Goal: Transaction & Acquisition: Purchase product/service

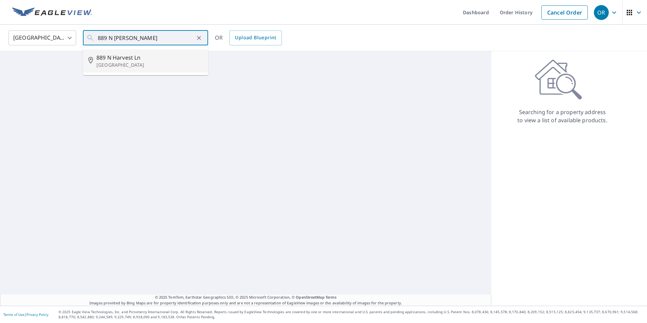
click at [118, 63] on p "[GEOGRAPHIC_DATA]" at bounding box center [149, 65] width 106 height 7
type input "[STREET_ADDRESS]"
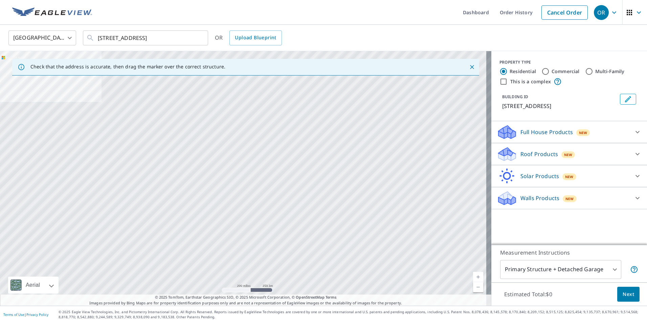
click at [526, 156] on p "Roof Products" at bounding box center [539, 154] width 38 height 8
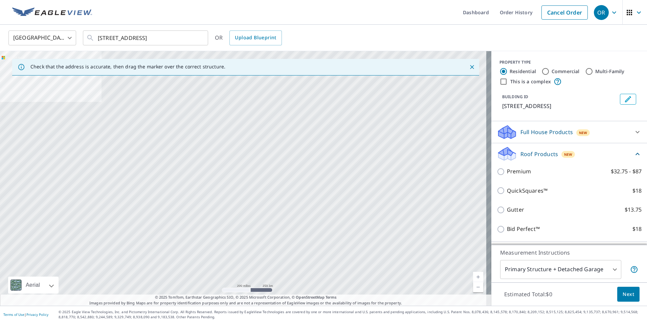
scroll to position [41, 0]
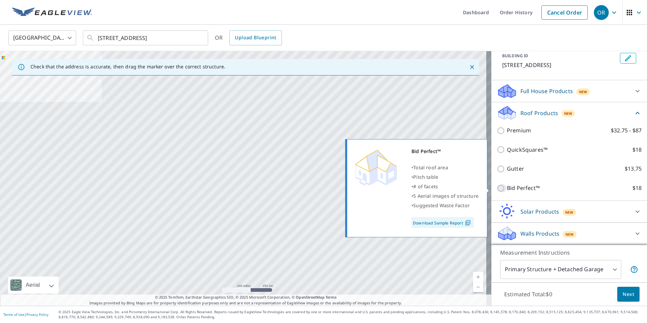
click at [497, 189] on input "Bid Perfect™ $18" at bounding box center [502, 188] width 10 height 8
checkbox input "true"
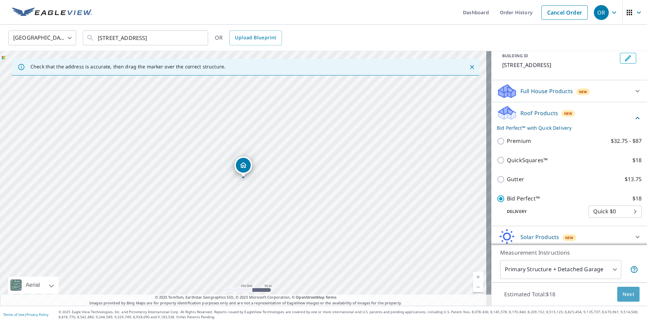
click at [625, 297] on span "Next" at bounding box center [628, 294] width 12 height 8
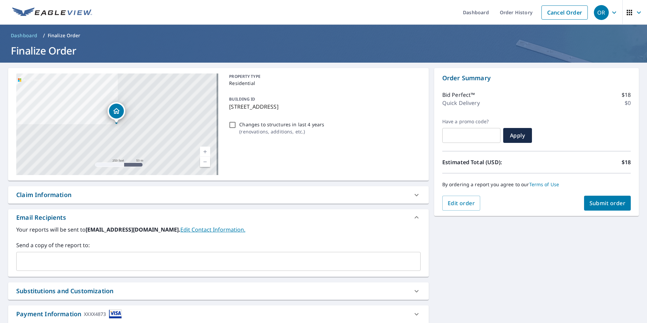
click at [94, 259] on input "text" at bounding box center [213, 261] width 388 height 13
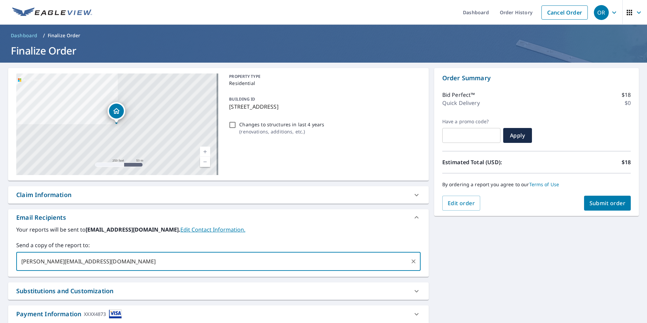
type input "[PERSON_NAME][EMAIL_ADDRESS][DOMAIN_NAME]"
click at [608, 206] on span "Submit order" at bounding box center [607, 202] width 36 height 7
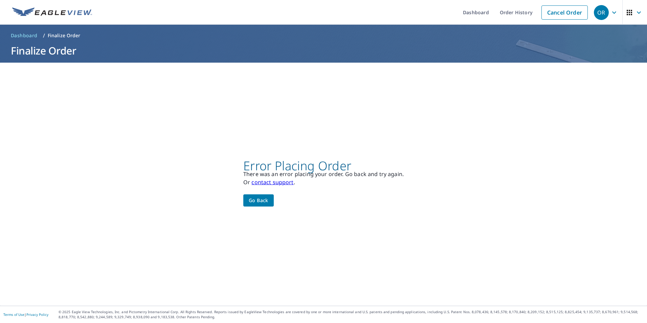
click at [261, 201] on span "Go back" at bounding box center [259, 200] width 20 height 8
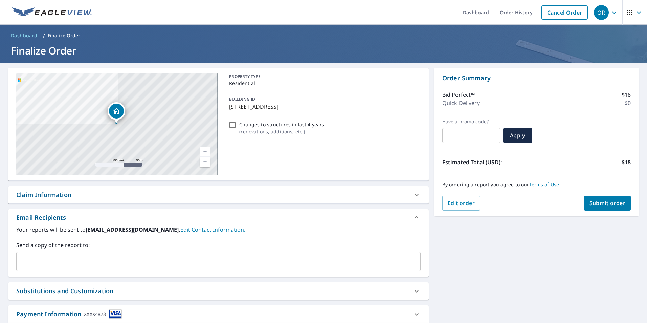
click at [231, 125] on input "Changes to structures in last 4 years ( renovations, additions, etc. )" at bounding box center [232, 125] width 8 height 8
checkbox input "true"
click at [102, 258] on input "text" at bounding box center [213, 261] width 388 height 13
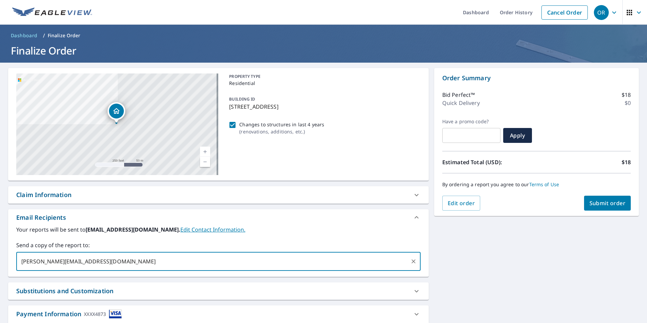
type input "[PERSON_NAME][EMAIL_ADDRESS][DOMAIN_NAME]"
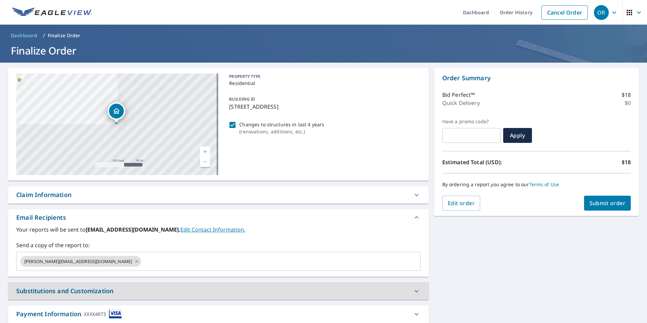
scroll to position [44, 0]
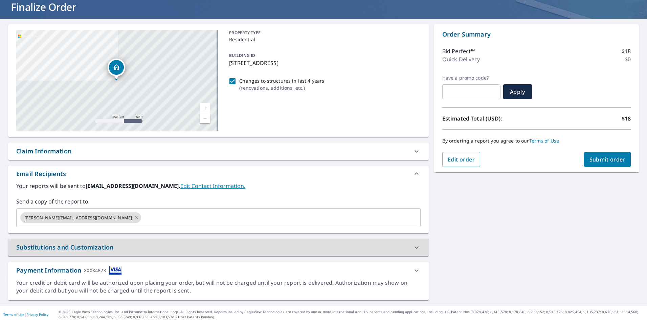
click at [605, 158] on span "Submit order" at bounding box center [607, 159] width 36 height 7
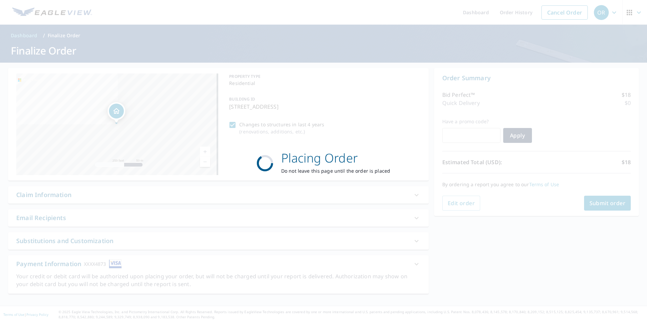
scroll to position [0, 0]
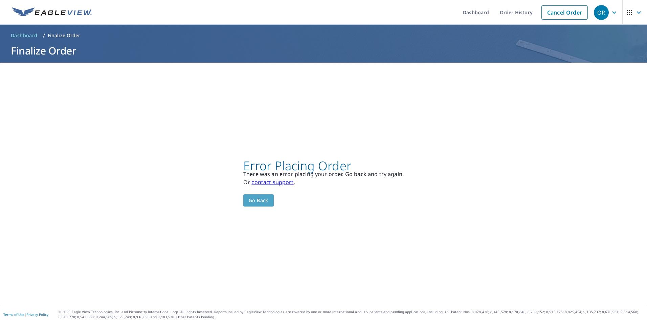
click at [263, 203] on span "Go back" at bounding box center [259, 200] width 20 height 8
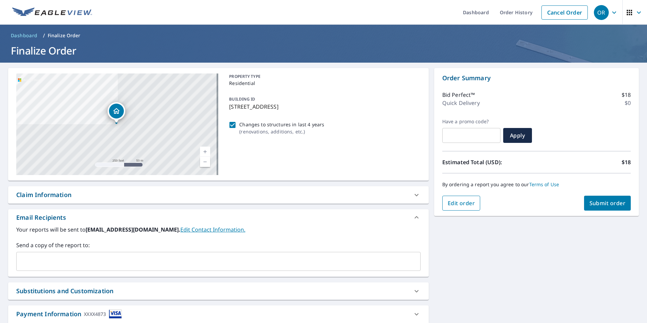
click at [449, 204] on span "Edit order" at bounding box center [461, 202] width 27 height 7
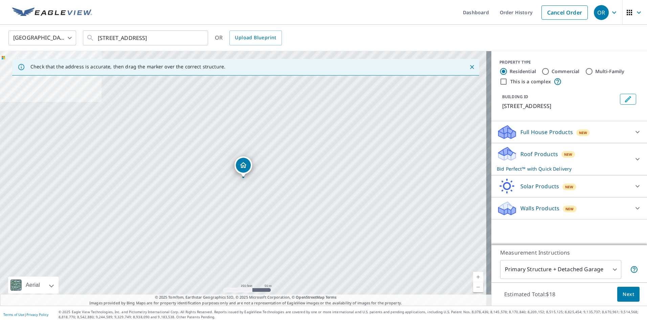
click at [507, 156] on icon at bounding box center [506, 156] width 17 height 8
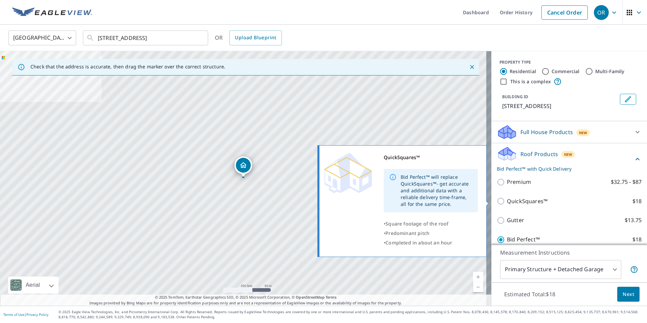
click at [499, 202] on input "QuickSquares™ $18" at bounding box center [502, 201] width 10 height 8
checkbox input "true"
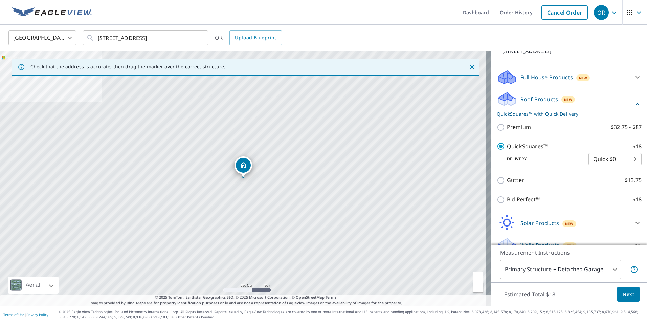
scroll to position [56, 0]
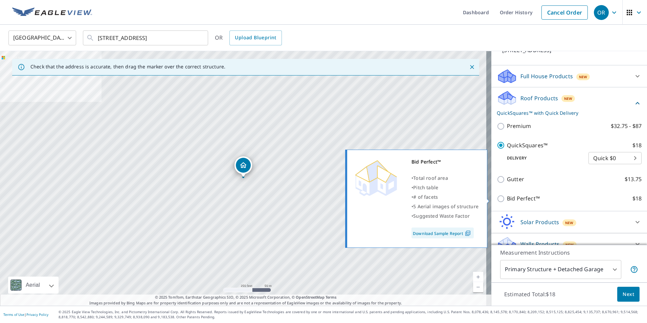
click at [507, 197] on p "Bid Perfect™" at bounding box center [523, 198] width 33 height 8
click at [502, 197] on input "Bid Perfect™ $18" at bounding box center [502, 199] width 10 height 8
checkbox input "true"
checkbox input "false"
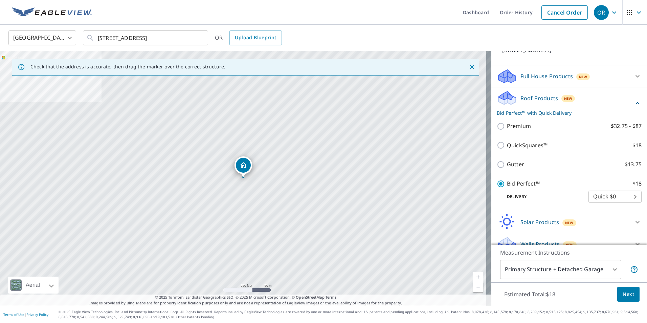
click at [613, 197] on body "OR OR Dashboard Order History Cancel Order OR United States US ​ 889 N Harvest …" at bounding box center [323, 161] width 647 height 323
click at [613, 197] on li "Quick $0" at bounding box center [604, 196] width 53 height 12
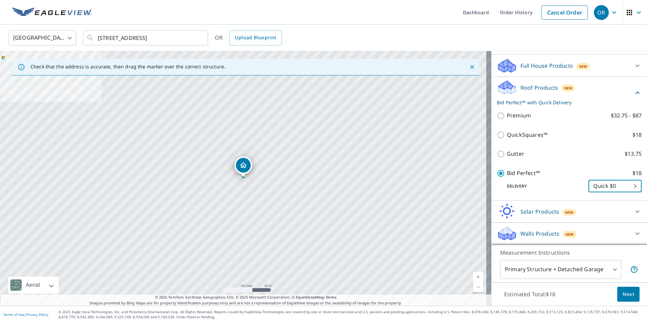
click at [611, 270] on body "OR OR Dashboard Order History Cancel Order OR United States US ​ 889 N Harvest …" at bounding box center [323, 161] width 647 height 323
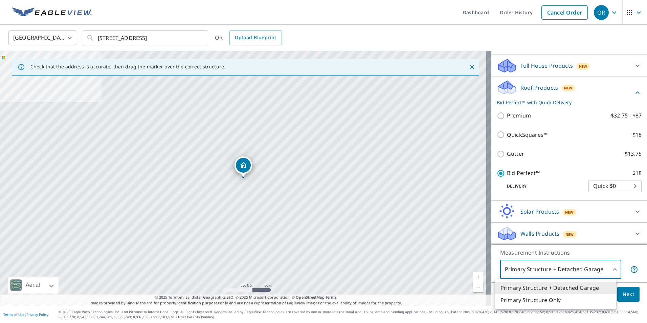
click at [611, 270] on div at bounding box center [323, 161] width 647 height 323
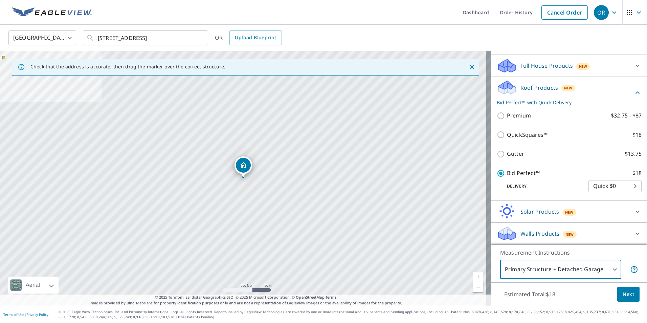
click at [628, 293] on span "Next" at bounding box center [628, 294] width 12 height 8
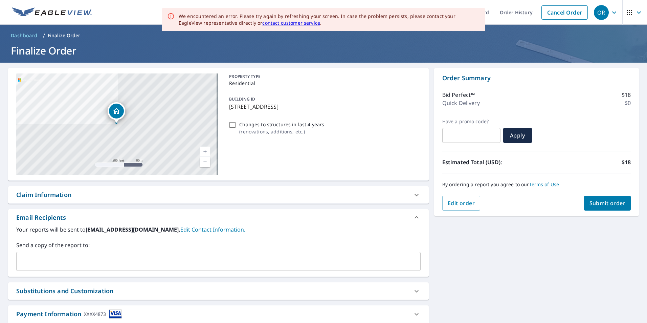
scroll to position [44, 0]
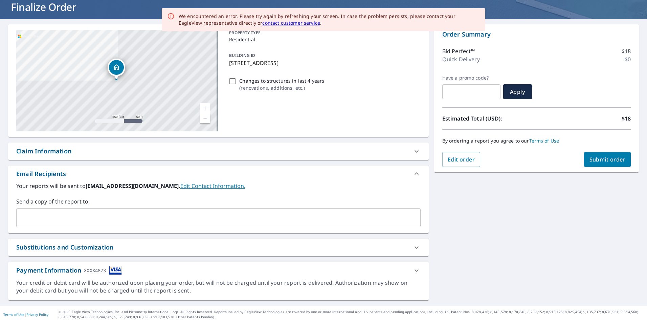
click at [145, 217] on input "text" at bounding box center [213, 217] width 388 height 13
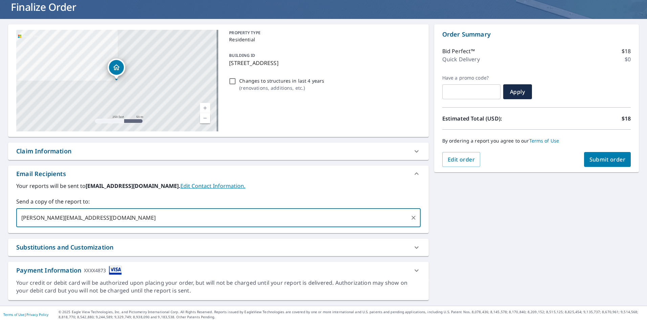
type input "[PERSON_NAME][EMAIL_ADDRESS][DOMAIN_NAME]"
click at [616, 158] on span "Submit order" at bounding box center [607, 159] width 36 height 7
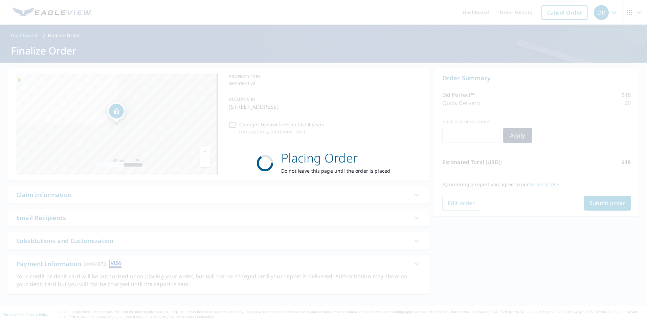
scroll to position [0, 0]
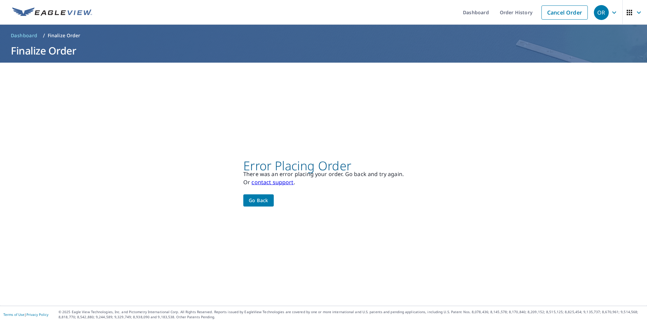
click at [262, 201] on span "Go back" at bounding box center [259, 200] width 20 height 8
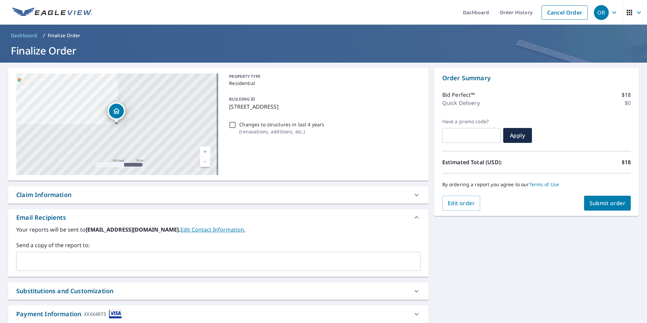
scroll to position [44, 0]
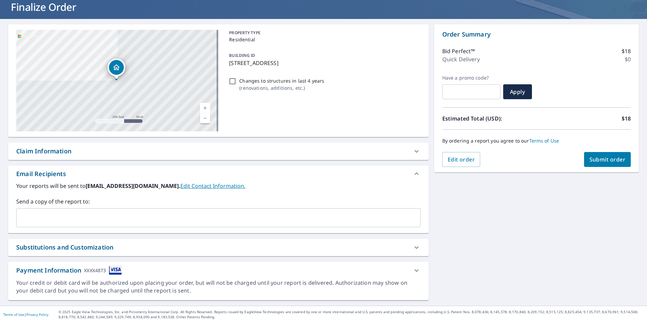
click at [156, 218] on input "text" at bounding box center [213, 217] width 388 height 13
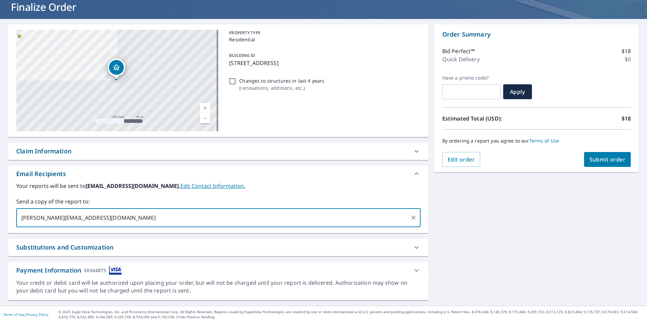
type input "[PERSON_NAME][EMAIL_ADDRESS][DOMAIN_NAME]"
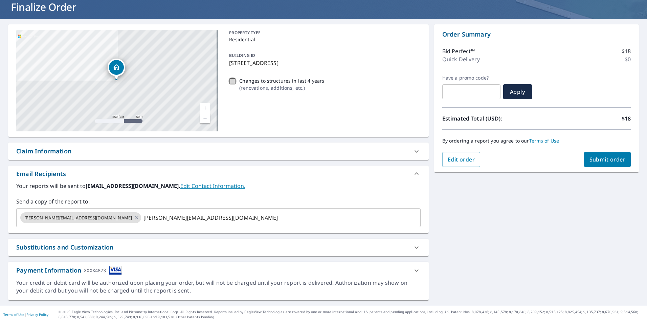
click at [231, 82] on input "Changes to structures in last 4 years ( renovations, additions, etc. )" at bounding box center [232, 81] width 8 height 8
click at [232, 83] on input "Changes to structures in last 4 years ( renovations, additions, etc. )" at bounding box center [232, 81] width 8 height 8
checkbox input "true"
click at [609, 163] on button "Submit order" at bounding box center [607, 159] width 47 height 15
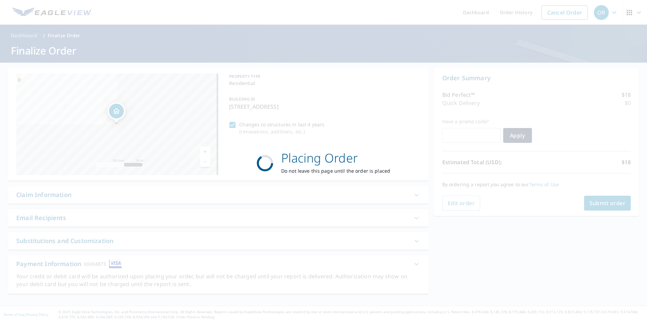
scroll to position [0, 0]
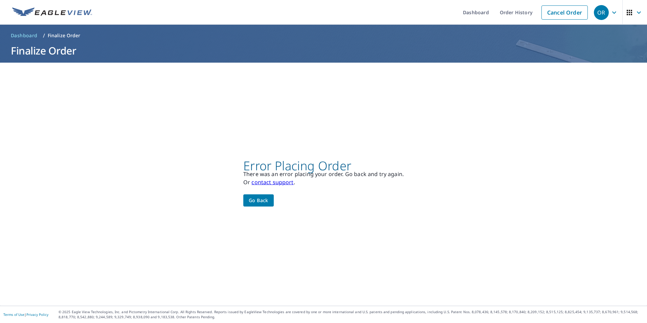
click at [264, 200] on span "Go back" at bounding box center [259, 200] width 20 height 8
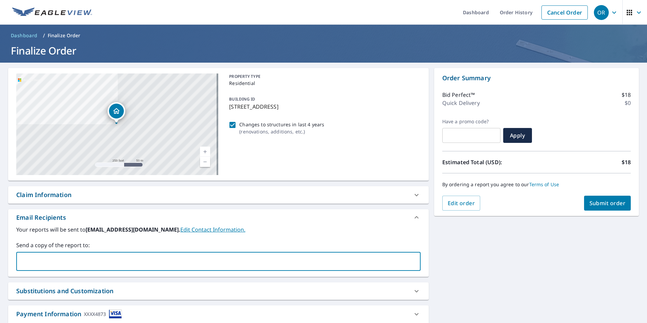
click at [143, 267] on input "text" at bounding box center [213, 261] width 388 height 13
type input "[PERSON_NAME][EMAIL_ADDRESS][DOMAIN_NAME]"
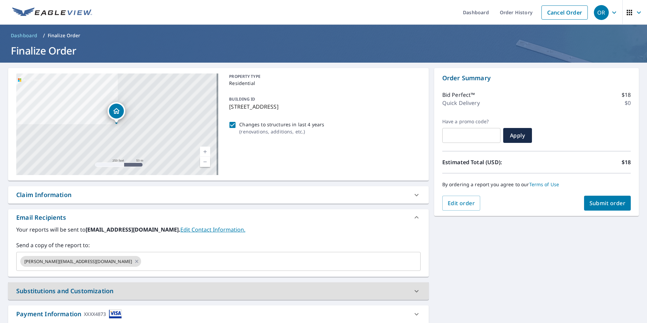
click at [607, 200] on span "Submit order" at bounding box center [607, 202] width 36 height 7
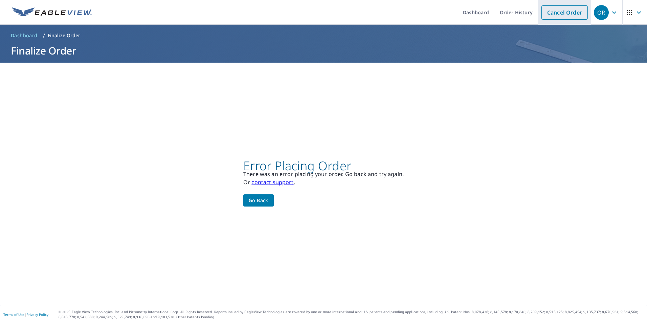
click at [566, 13] on link "Cancel Order" at bounding box center [564, 12] width 46 height 14
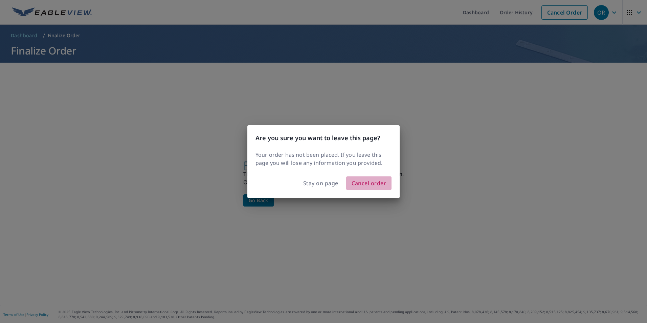
click at [373, 182] on span "Cancel order" at bounding box center [369, 182] width 35 height 9
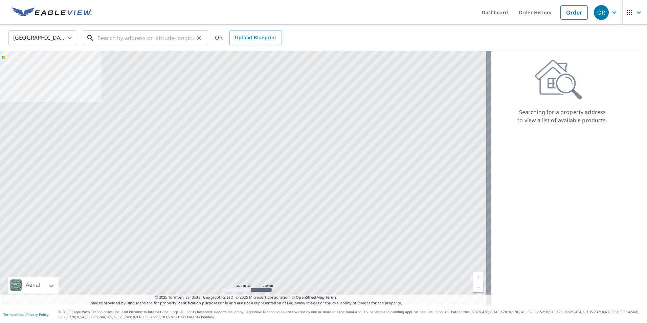
click at [129, 36] on input "text" at bounding box center [146, 37] width 96 height 19
click at [163, 43] on input "text" at bounding box center [146, 37] width 96 height 19
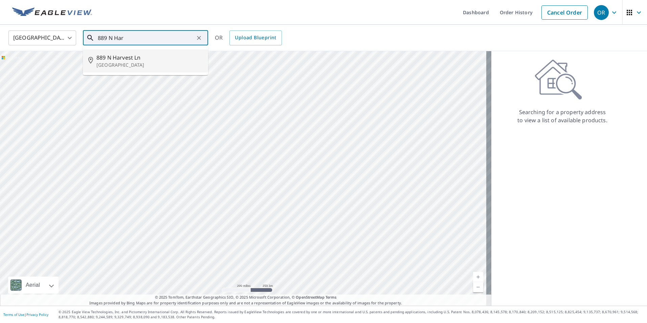
click at [133, 59] on span "889 N Harvest Ln" at bounding box center [149, 57] width 106 height 8
type input "[STREET_ADDRESS]"
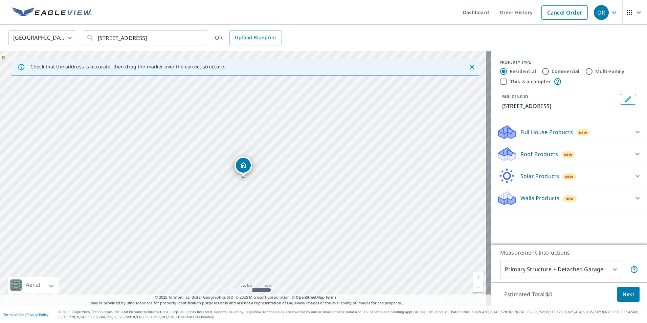
click at [522, 152] on p "Roof Products" at bounding box center [539, 154] width 38 height 8
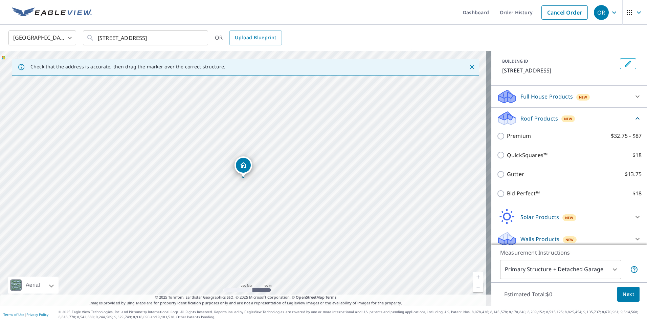
scroll to position [37, 0]
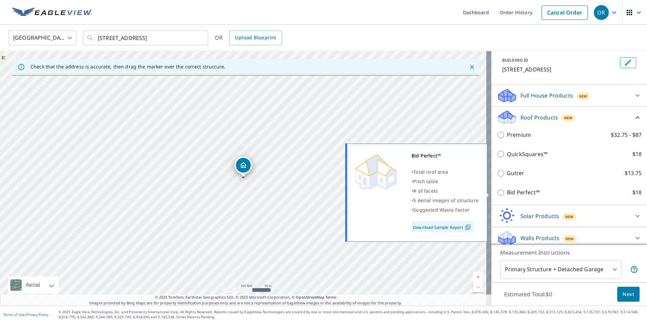
click at [511, 193] on p "Bid Perfect™" at bounding box center [523, 192] width 33 height 8
click at [507, 193] on input "Bid Perfect™ $18" at bounding box center [502, 192] width 10 height 8
checkbox input "true"
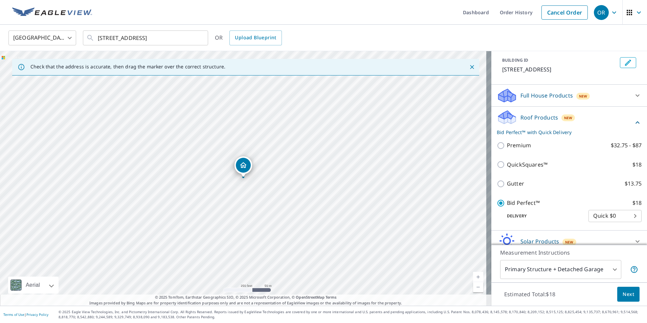
click at [622, 293] on span "Next" at bounding box center [628, 294] width 12 height 8
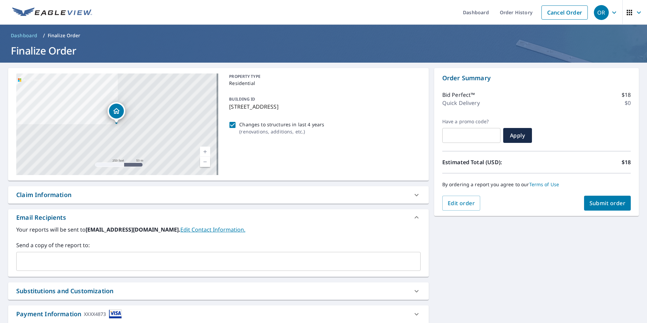
click at [114, 257] on input "text" at bounding box center [213, 261] width 388 height 13
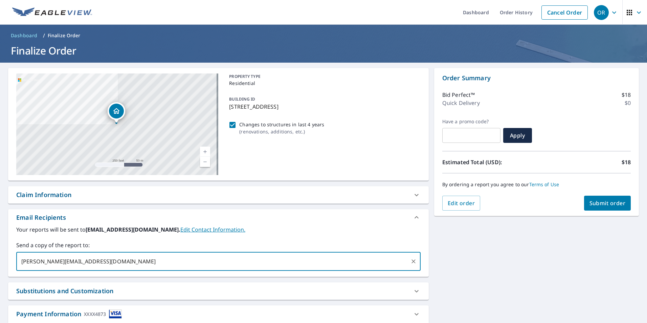
type input "[PERSON_NAME][EMAIL_ADDRESS][DOMAIN_NAME]"
click at [601, 208] on button "Submit order" at bounding box center [607, 203] width 47 height 15
